Goal: Feedback & Contribution: Leave review/rating

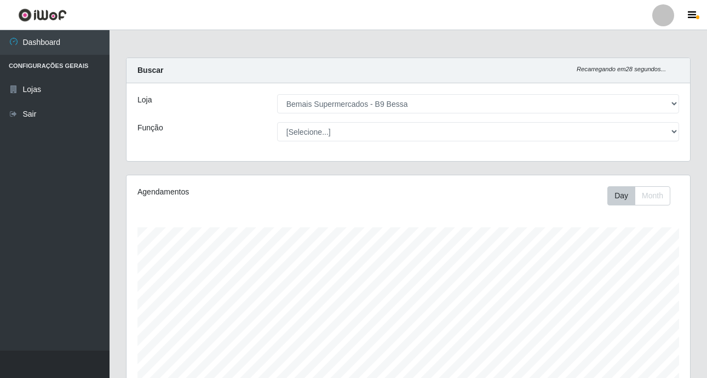
select select "410"
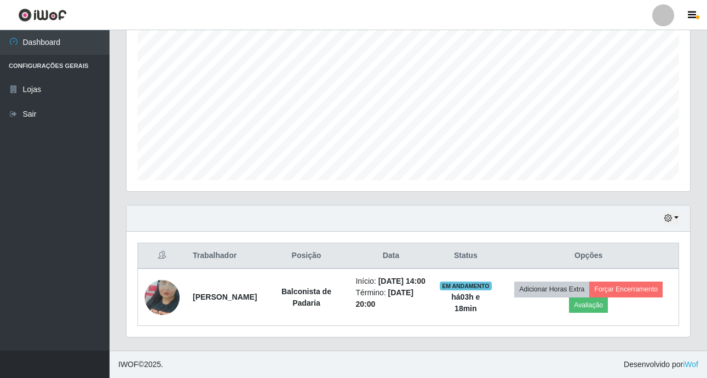
scroll to position [227, 563]
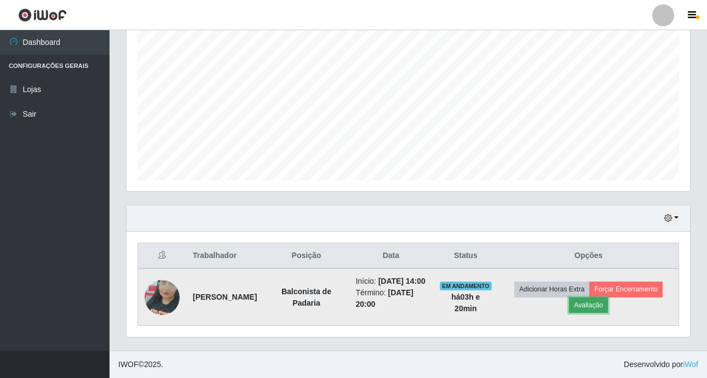
click at [575, 300] on button "Avaliação" at bounding box center [588, 304] width 39 height 15
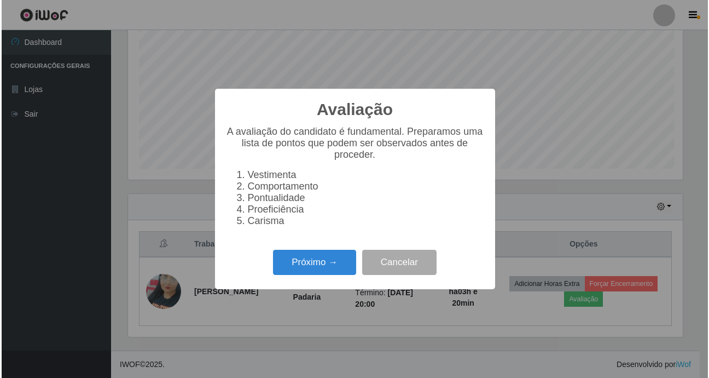
scroll to position [227, 558]
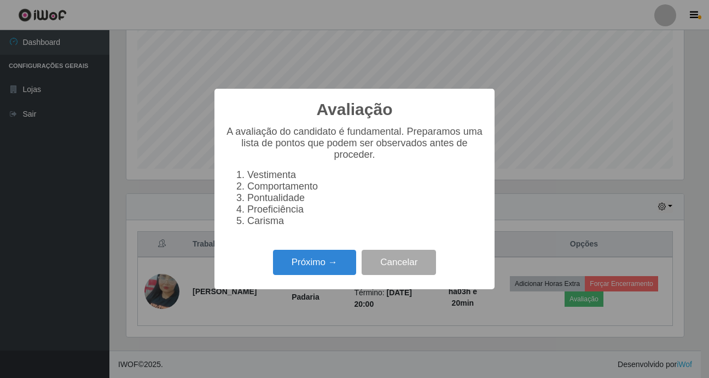
drag, startPoint x: 271, startPoint y: 271, endPoint x: 290, endPoint y: 270, distance: 19.2
click at [271, 271] on div "Próximo → Cancelar" at bounding box center [355, 261] width 258 height 31
click at [313, 264] on button "Próximo →" at bounding box center [314, 263] width 83 height 26
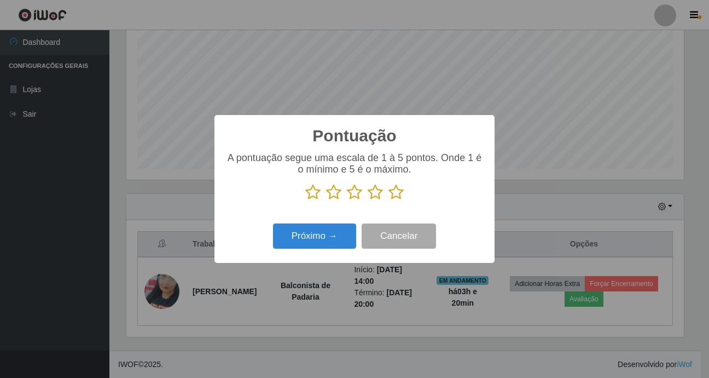
scroll to position [547139, 546808]
click at [390, 200] on icon at bounding box center [396, 192] width 15 height 16
click at [389, 200] on input "radio" at bounding box center [389, 200] width 0 height 0
click at [345, 224] on div "Próximo → Cancelar" at bounding box center [355, 235] width 258 height 31
click at [336, 229] on button "Próximo →" at bounding box center [314, 236] width 83 height 26
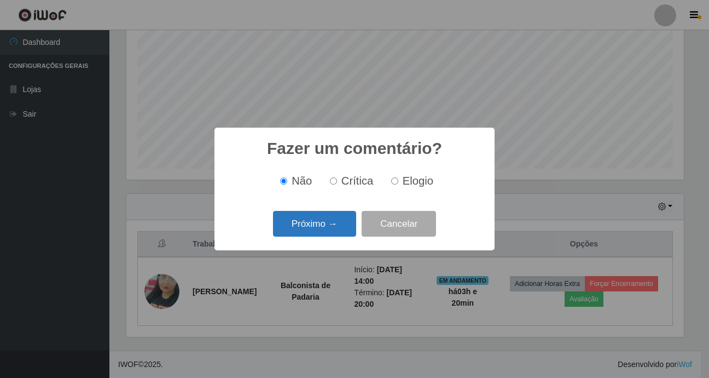
click at [333, 232] on button "Próximo →" at bounding box center [314, 224] width 83 height 26
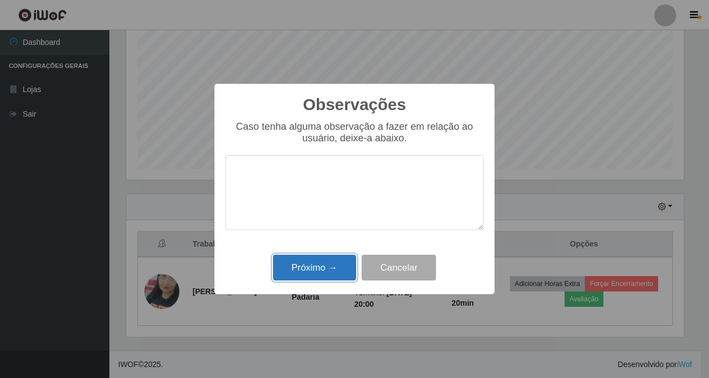
click at [330, 260] on button "Próximo →" at bounding box center [314, 268] width 83 height 26
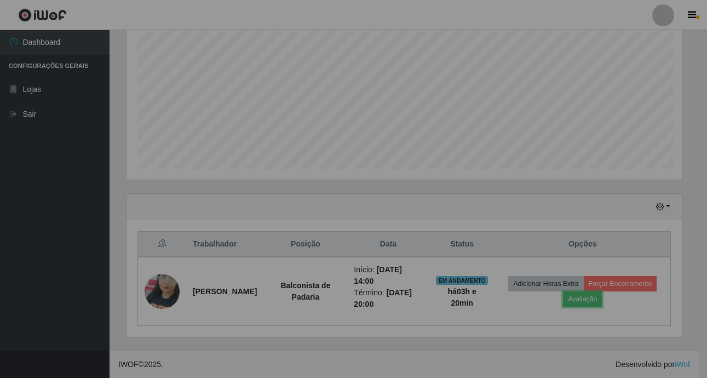
scroll to position [227, 563]
